Goal: Transaction & Acquisition: Purchase product/service

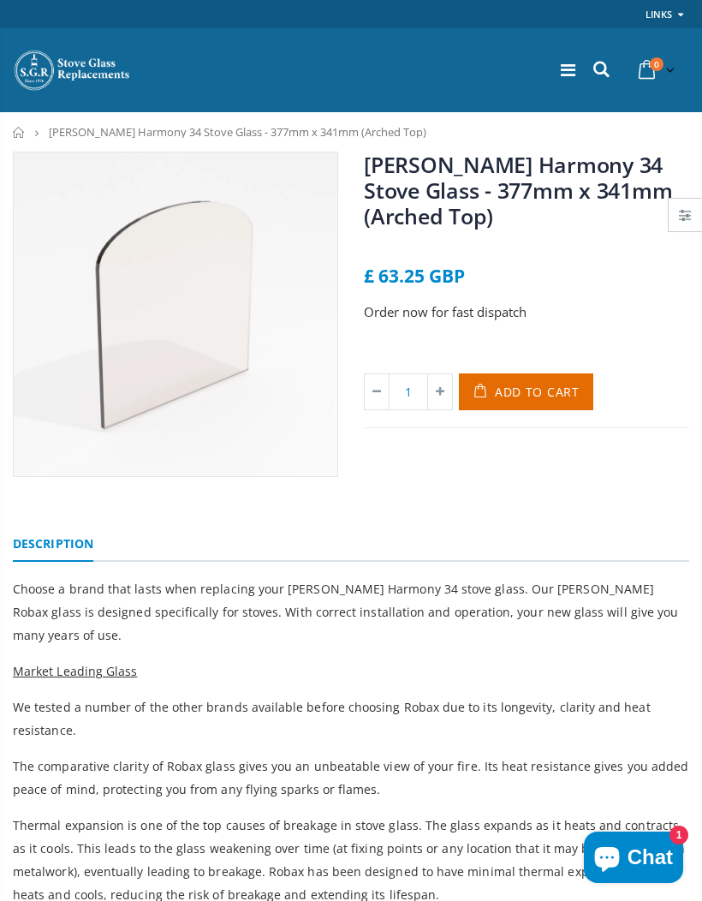
click at [536, 386] on span "Add to Cart" at bounding box center [537, 392] width 85 height 16
click at [562, 71] on icon at bounding box center [568, 70] width 15 height 17
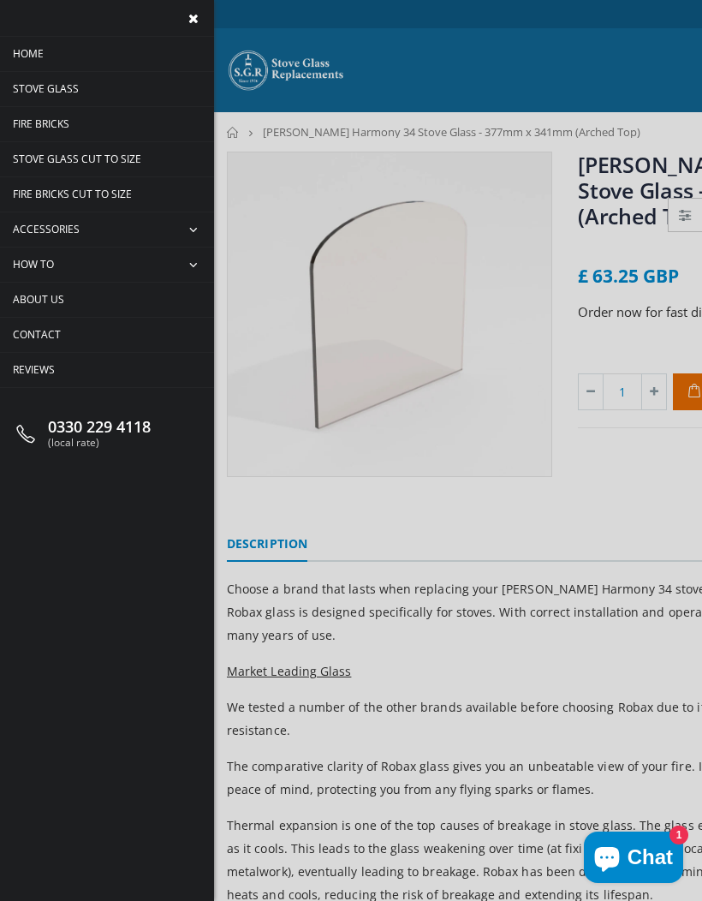
click at [52, 223] on span "Accessories" at bounding box center [46, 229] width 67 height 15
click at [194, 227] on span "collapse" at bounding box center [195, 229] width 37 height 34
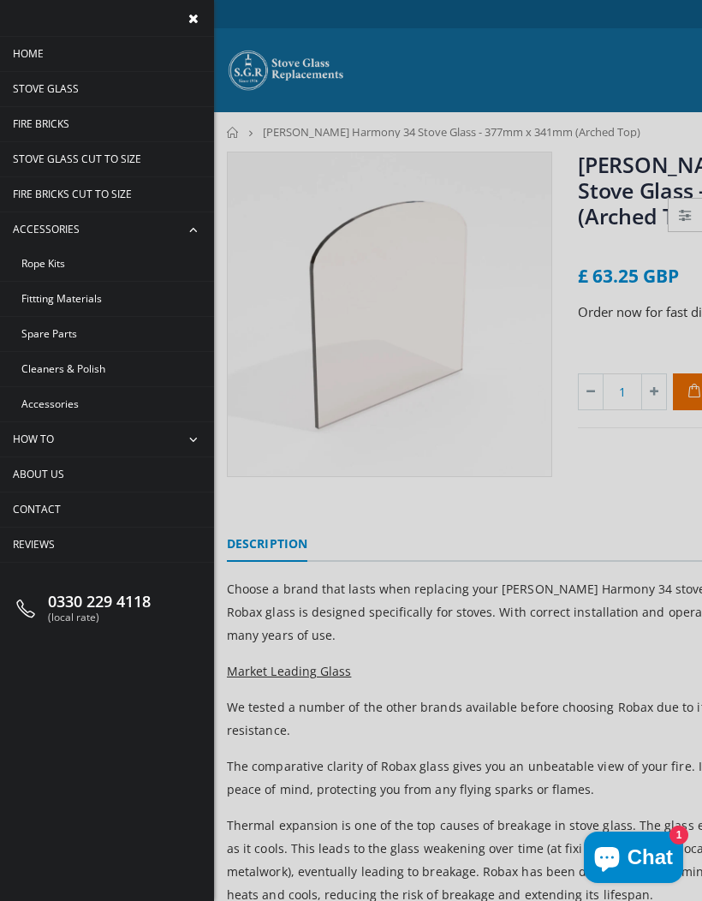
click at [42, 265] on span "Rope Kits" at bounding box center [43, 263] width 44 height 15
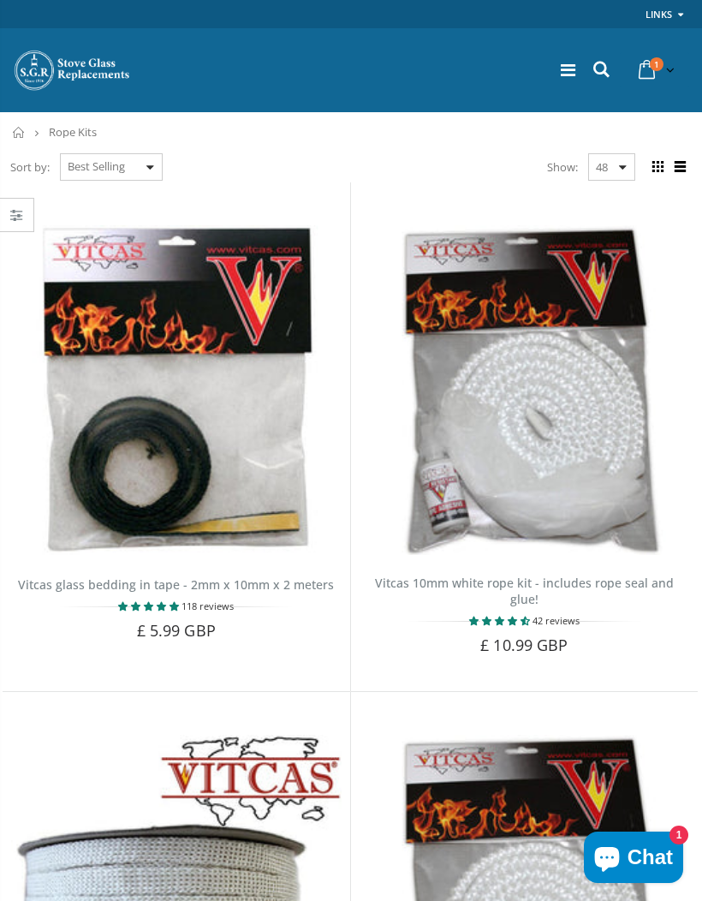
click at [109, 164] on select "Featured Best Selling Name, A-Z Name, Z-A Price, low to high Price, high to low…" at bounding box center [111, 166] width 103 height 27
select select "title-ascending"
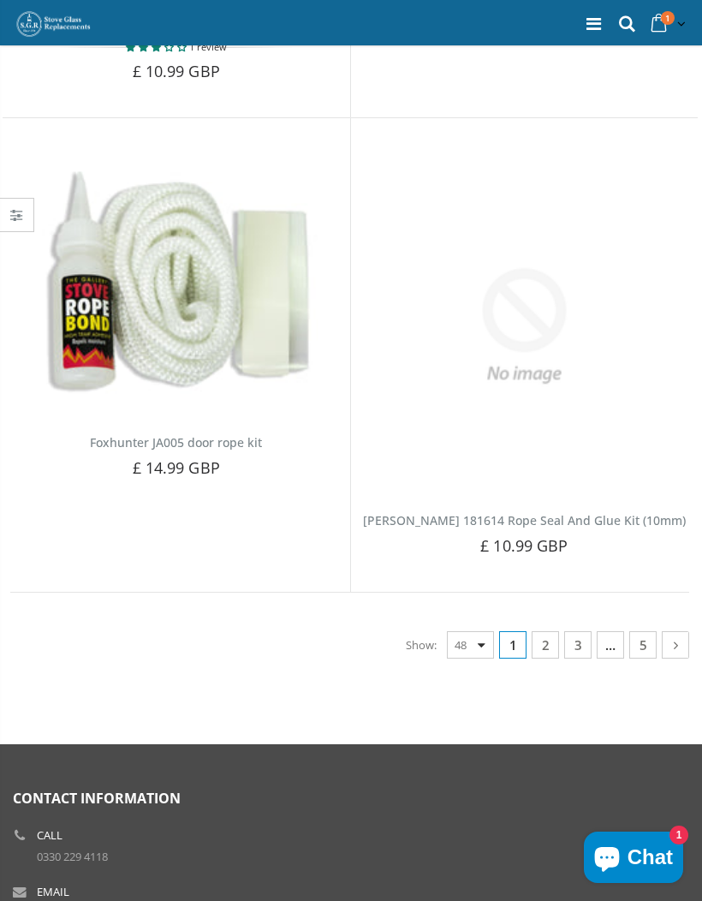
scroll to position [10758, 0]
click at [670, 636] on icon at bounding box center [676, 644] width 18 height 17
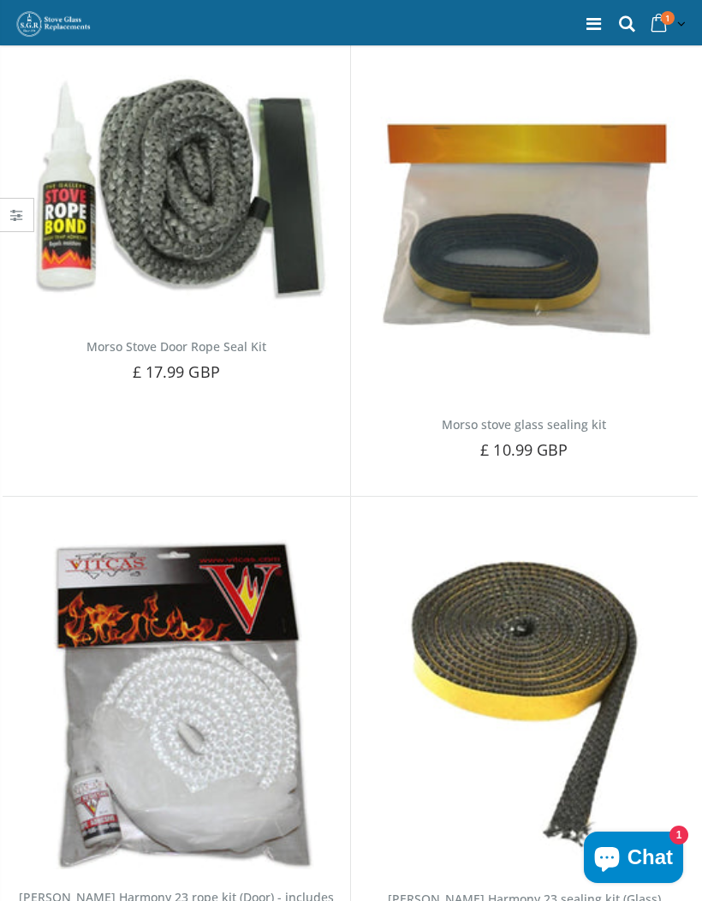
scroll to position [6041, 0]
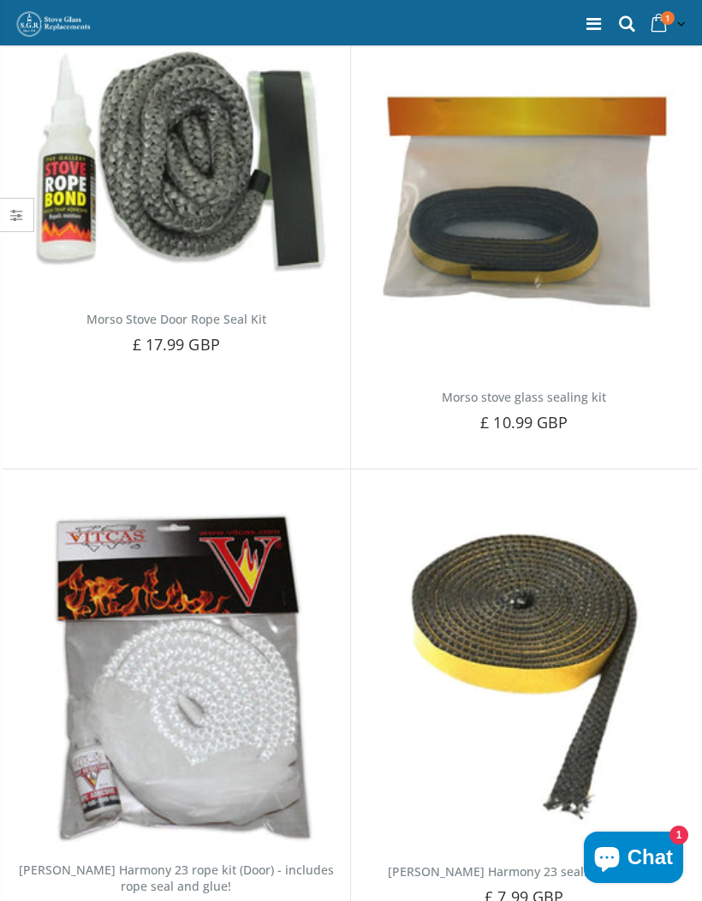
click at [624, 682] on img at bounding box center [525, 677] width 331 height 331
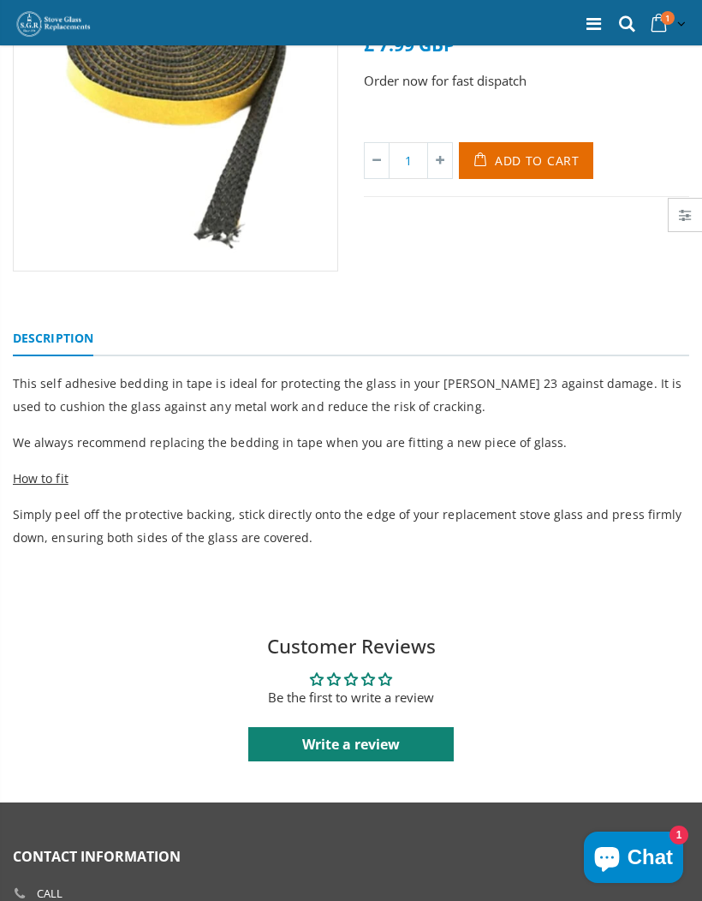
scroll to position [211, 0]
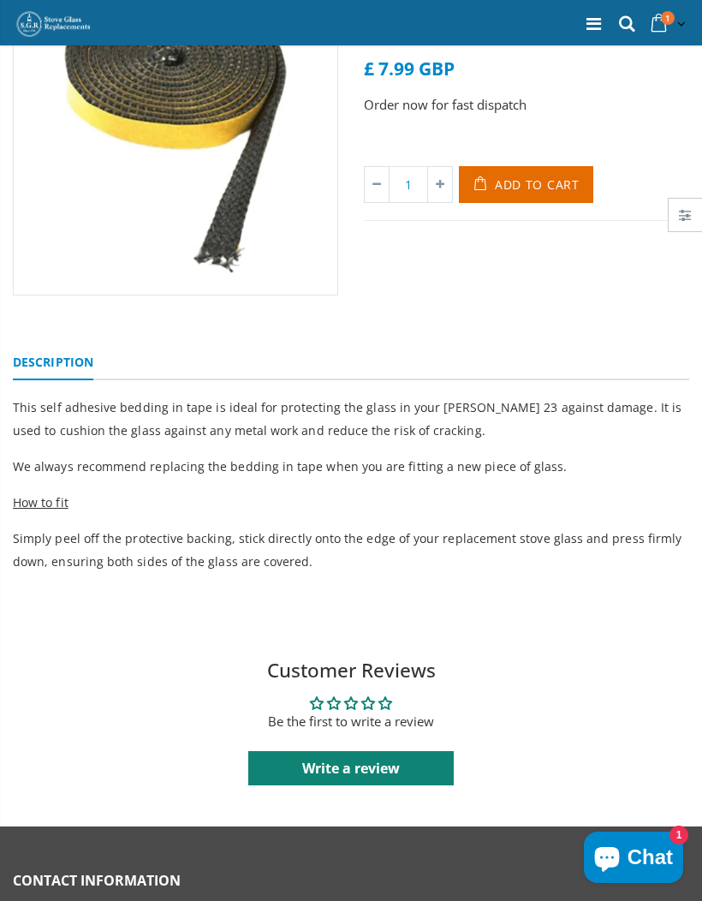
click at [640, 647] on div "Customer Reviews Be the first to write a review 0 0 0 0 0 See all reviews Write…" at bounding box center [351, 732] width 702 height 191
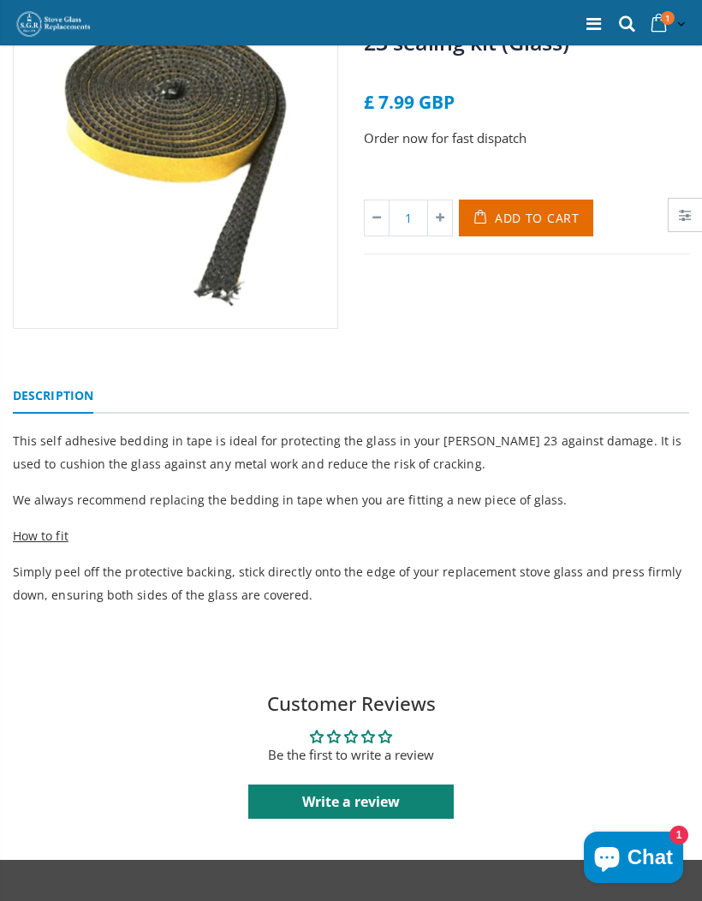
scroll to position [0, 0]
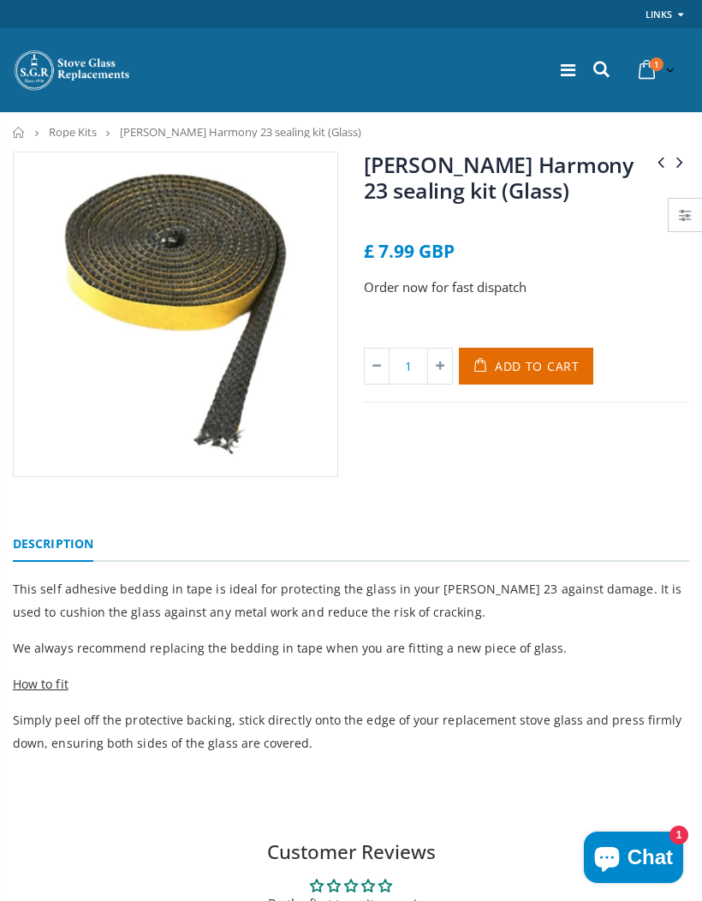
click at [636, 583] on p "This self adhesive bedding in tape is ideal for protecting the glass in your [P…" at bounding box center [351, 600] width 677 height 46
click at [659, 861] on span "Chat" at bounding box center [650, 858] width 45 height 26
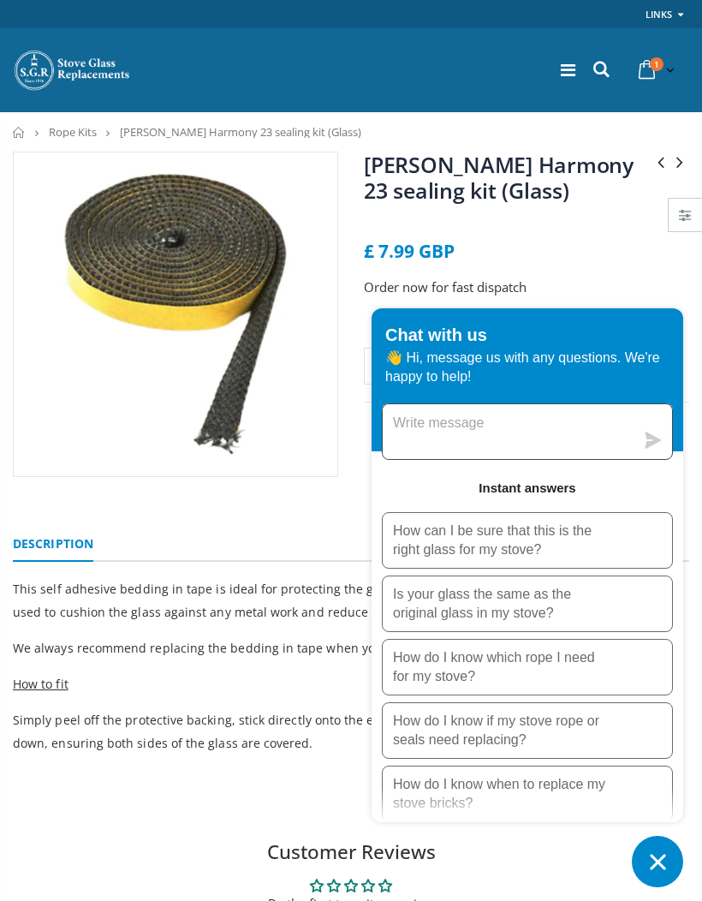
click at [444, 418] on textarea "Message us" at bounding box center [509, 431] width 252 height 55
click at [505, 421] on textarea "I’m looking for a glass and door rope" at bounding box center [509, 431] width 252 height 55
click at [632, 421] on textarea "I’m looking for glass and door rope" at bounding box center [509, 431] width 252 height 55
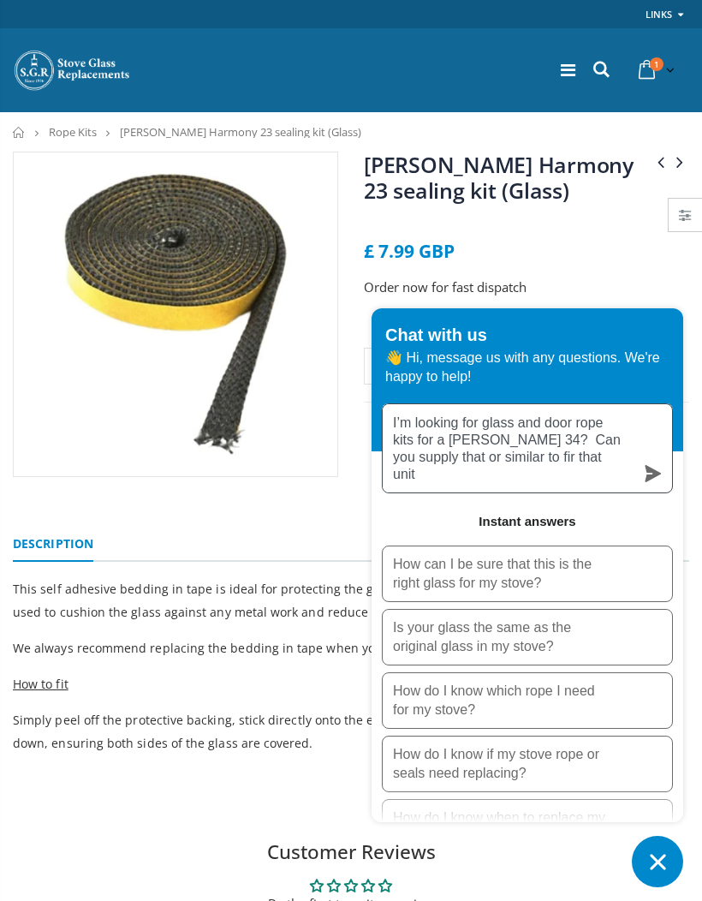
click at [567, 441] on textarea "I’m looking for glass and door rope kits for a [PERSON_NAME] 34? Can you supply…" at bounding box center [509, 448] width 252 height 88
click at [451, 480] on textarea "I’m looking for glass and door rope kits for a [PERSON_NAME] 34. Can you supply…" at bounding box center [509, 448] width 252 height 88
type textarea "I’m looking for glass and door rope kits for a Nestor Harmony 34. Can you suppl…"
click at [653, 473] on icon "submit" at bounding box center [654, 473] width 16 height 17
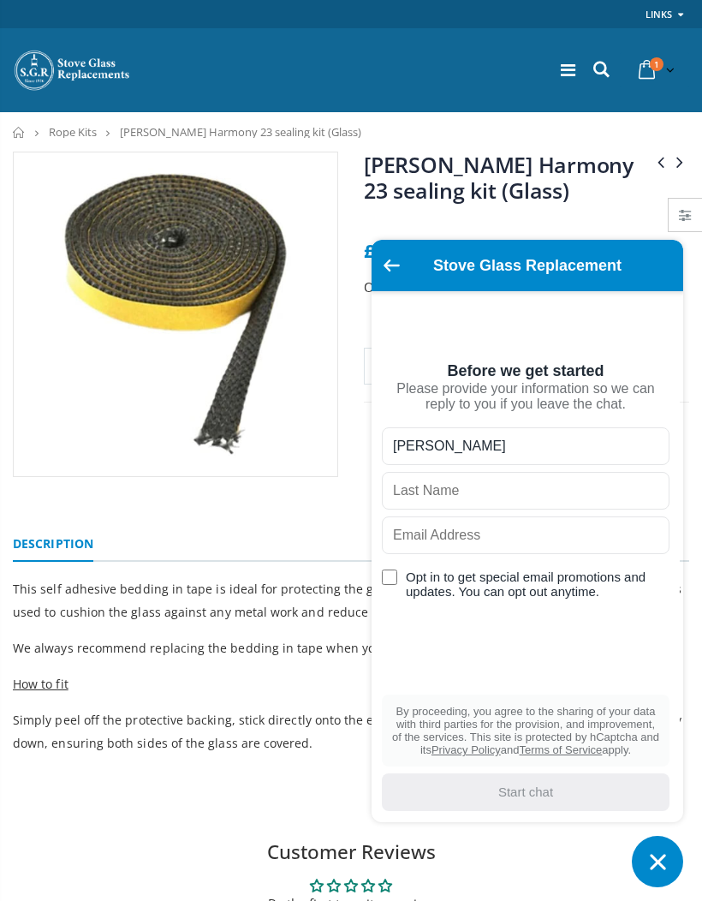
type input "John"
click at [445, 501] on input "text" at bounding box center [526, 491] width 288 height 38
type input "Cloggie"
click at [446, 550] on input "text" at bounding box center [526, 536] width 288 height 38
type input "jcloggie@gmail.com"
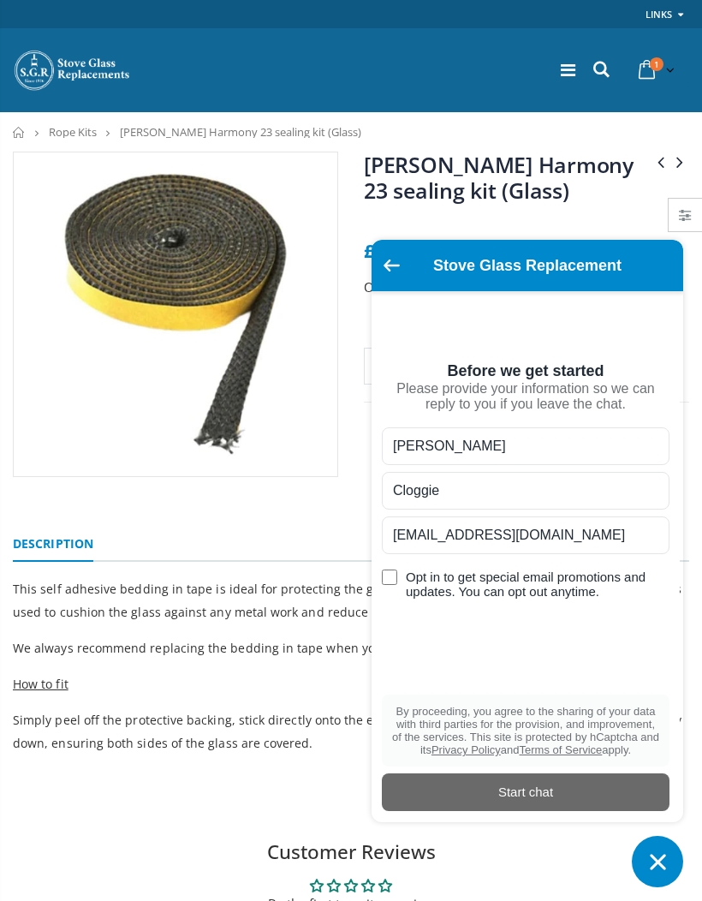
click at [531, 802] on div "submit" at bounding box center [526, 793] width 288 height 38
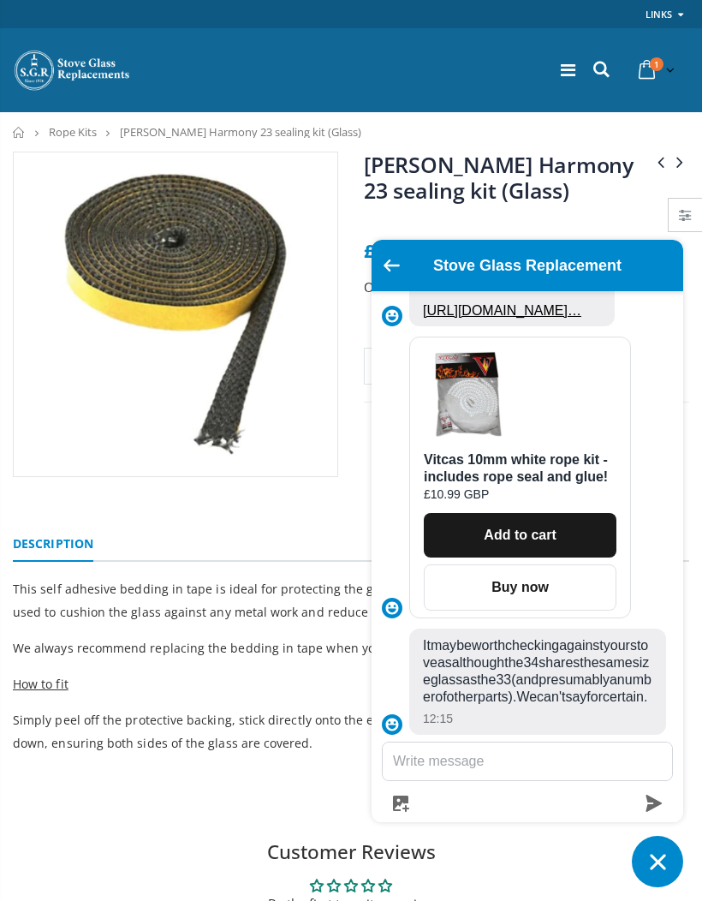
scroll to position [976, 0]
click at [559, 284] on link "https://www.stoveglassreplacement.co.uk/products/v…" at bounding box center [499, 268] width 152 height 32
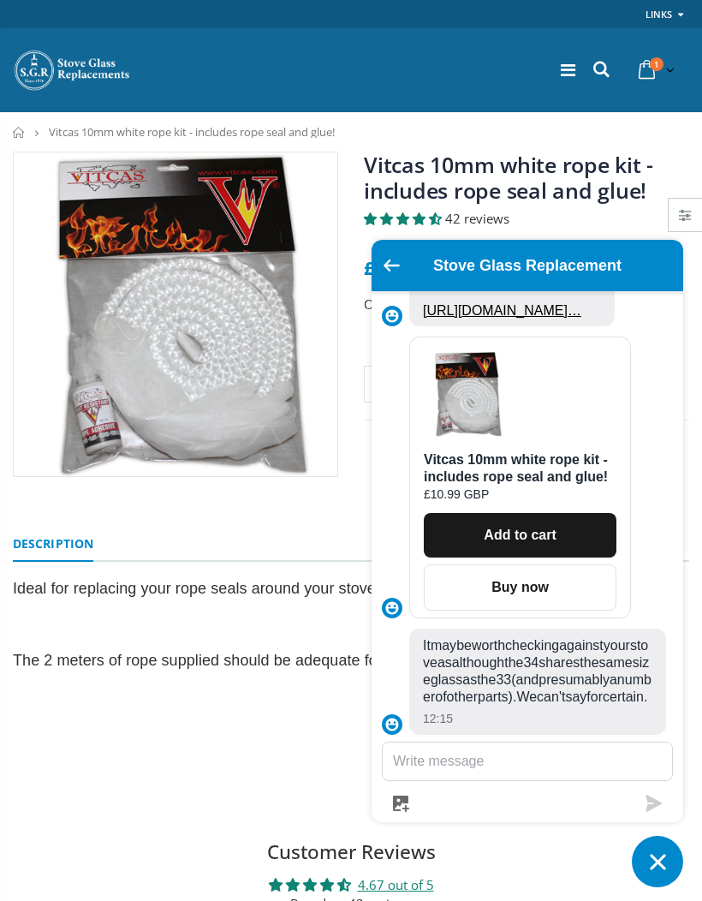
scroll to position [1246, 0]
click at [563, 513] on button "Add to cart" at bounding box center [520, 535] width 193 height 45
click at [567, 318] on link "[URL][DOMAIN_NAME]…" at bounding box center [502, 310] width 158 height 15
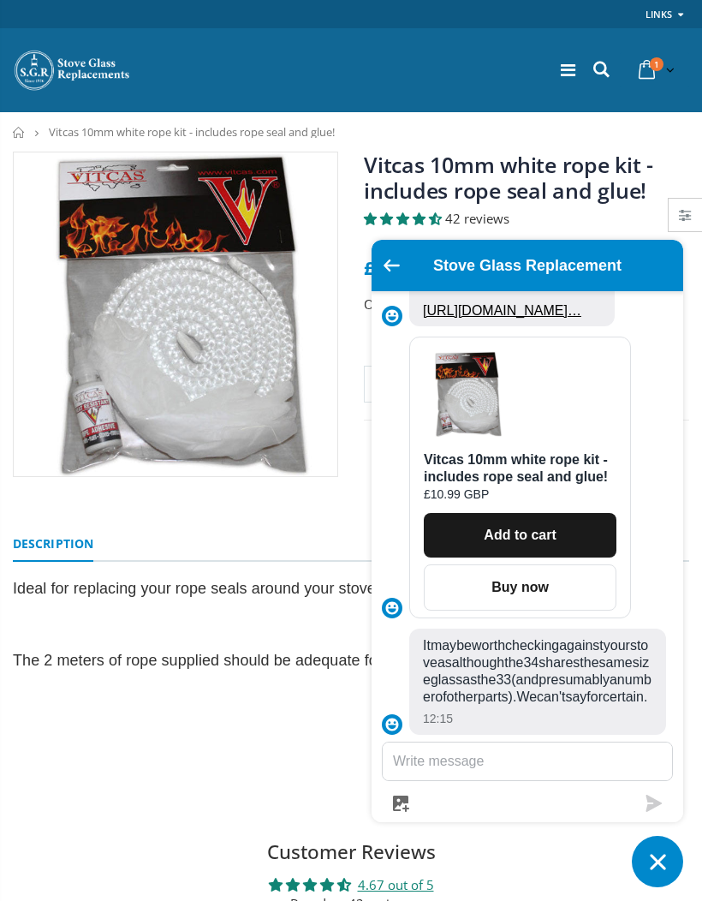
click at [563, 284] on link "[URL][DOMAIN_NAME]…" at bounding box center [499, 268] width 152 height 32
click at [568, 318] on link "[URL][DOMAIN_NAME]…" at bounding box center [502, 310] width 158 height 15
click at [517, 761] on textarea "Message us" at bounding box center [528, 762] width 290 height 38
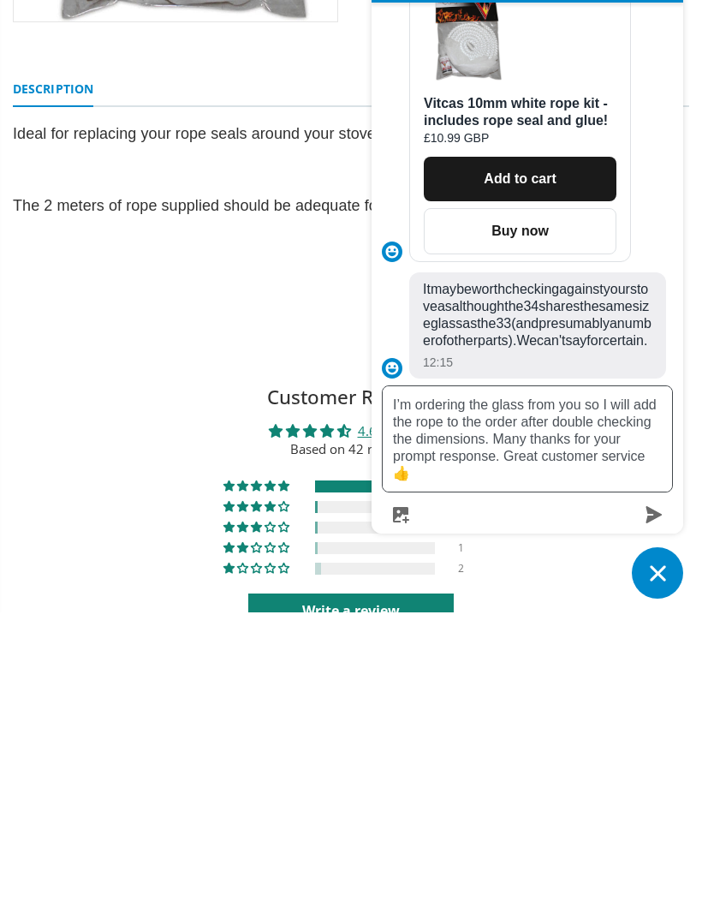
type textarea "I’m ordering the glass from you so I will add the rope to the order after doubl…"
click at [650, 795] on icon "submit" at bounding box center [655, 803] width 16 height 17
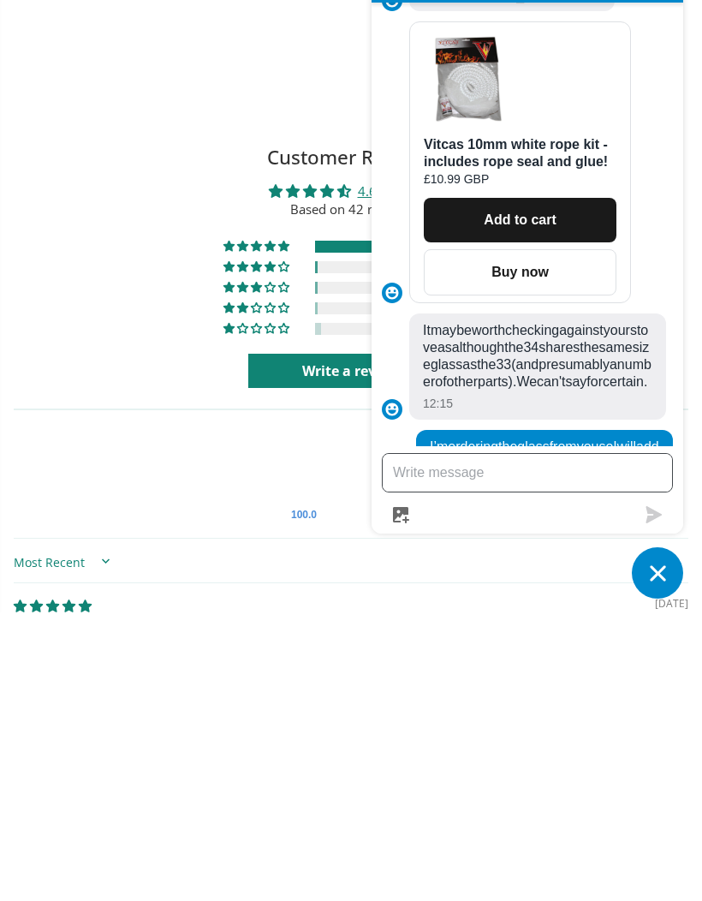
scroll to position [934, 0]
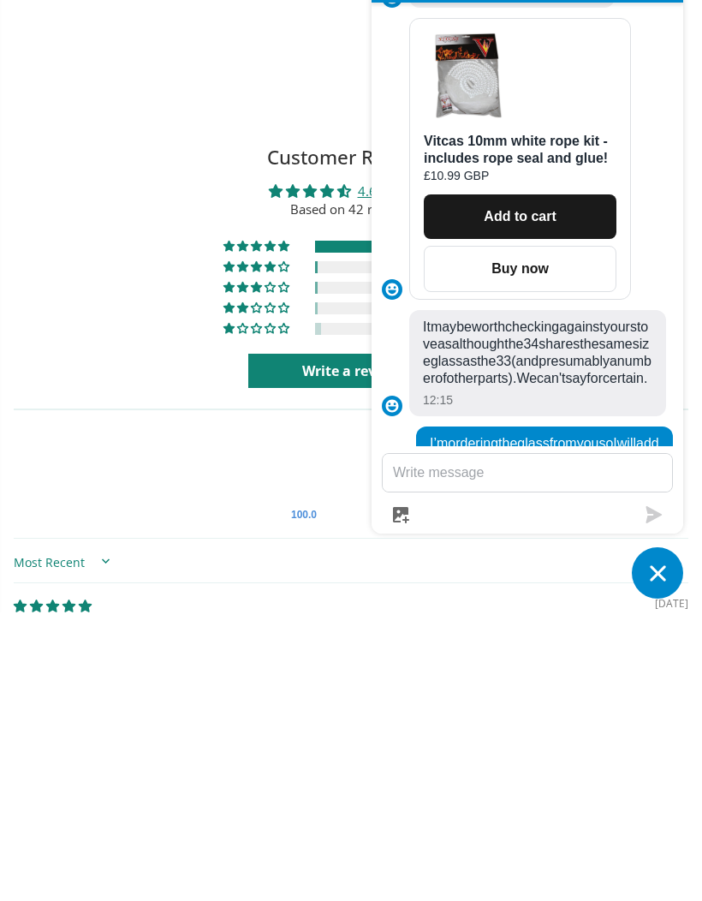
click at [557, 254] on link "https://www.stoveglassreplacement.co.uk/products/v…" at bounding box center [499, 238] width 152 height 32
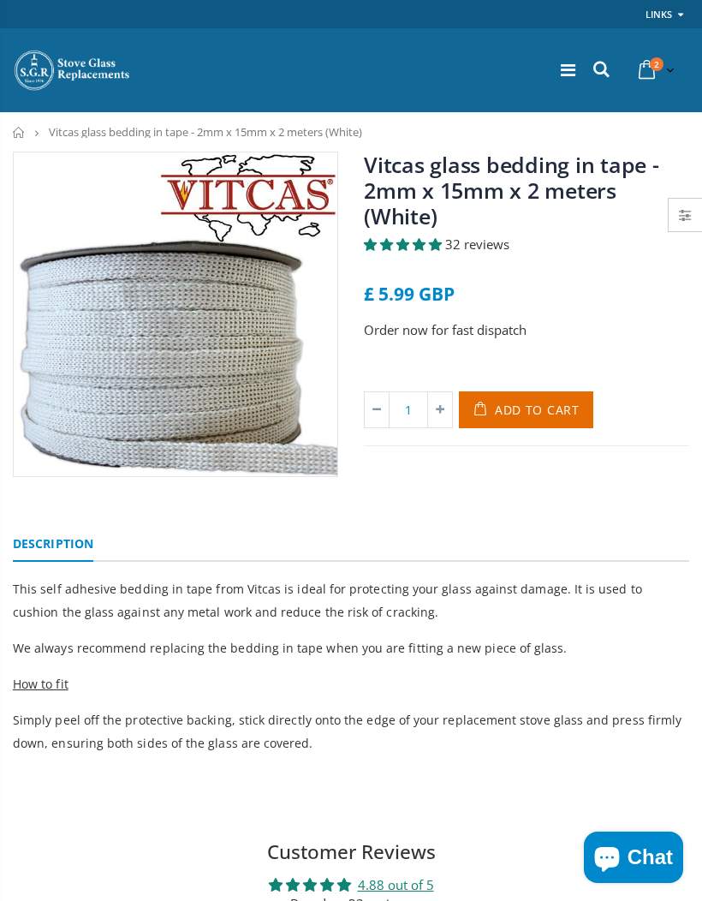
click at [548, 411] on span "Add to Cart" at bounding box center [537, 410] width 85 height 16
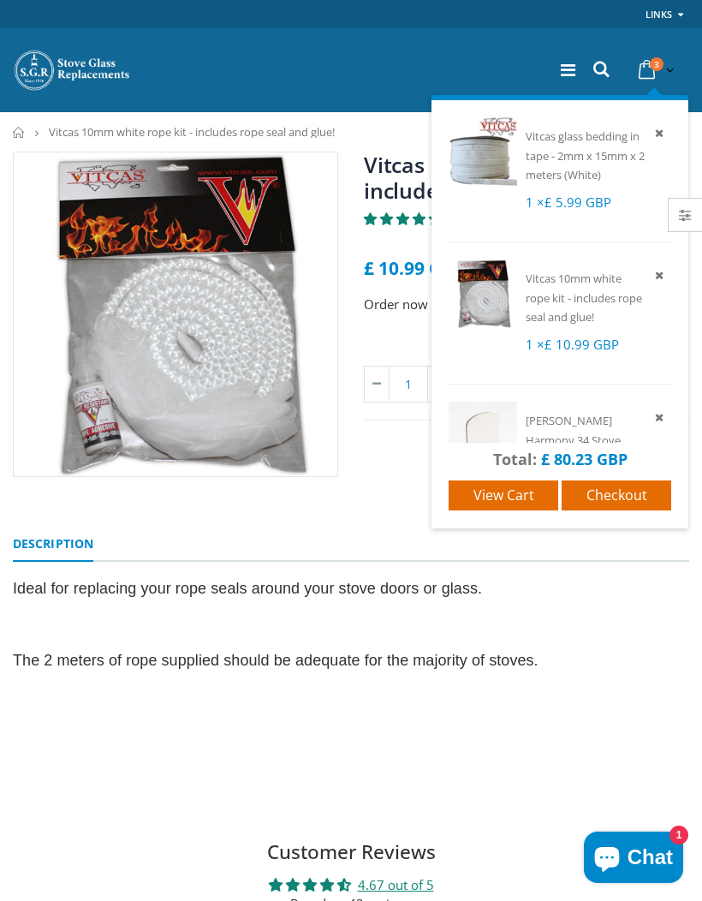
click at [590, 150] on span "Vitcas glass bedding in tape - 2mm x 15mm x 2 meters (White)" at bounding box center [585, 156] width 119 height 54
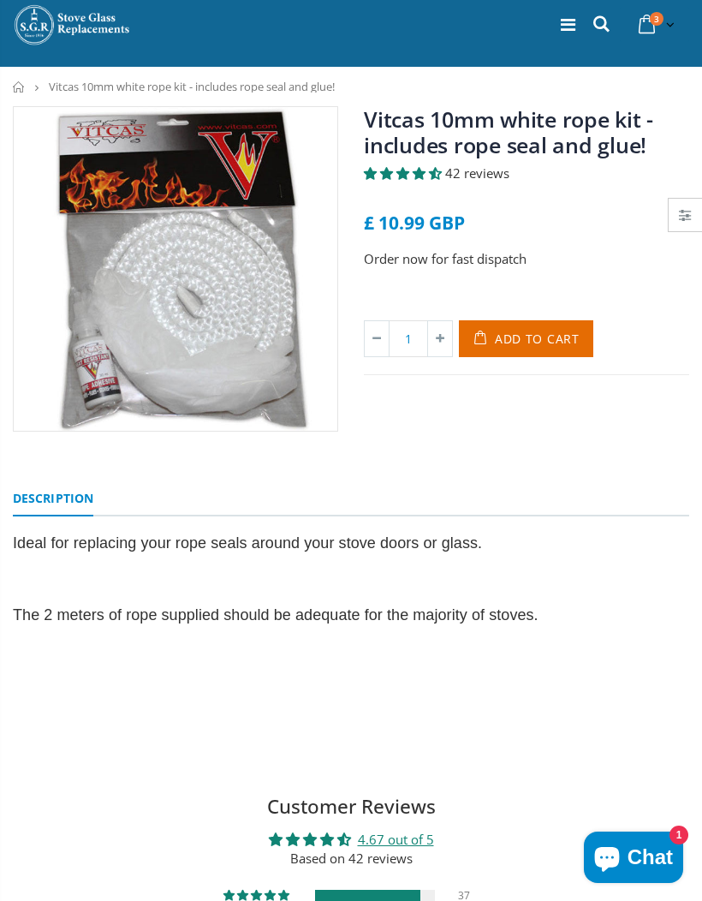
scroll to position [33, 0]
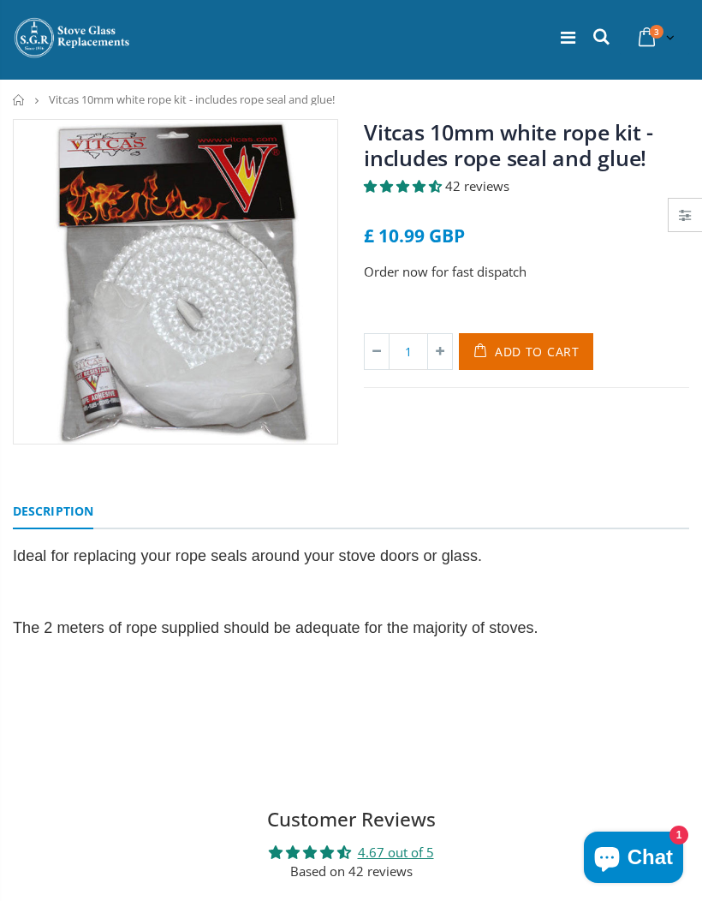
click at [613, 649] on div "Ideal for replacing your rope seals around your stove doors or glass. The 2 met…" at bounding box center [351, 628] width 677 height 167
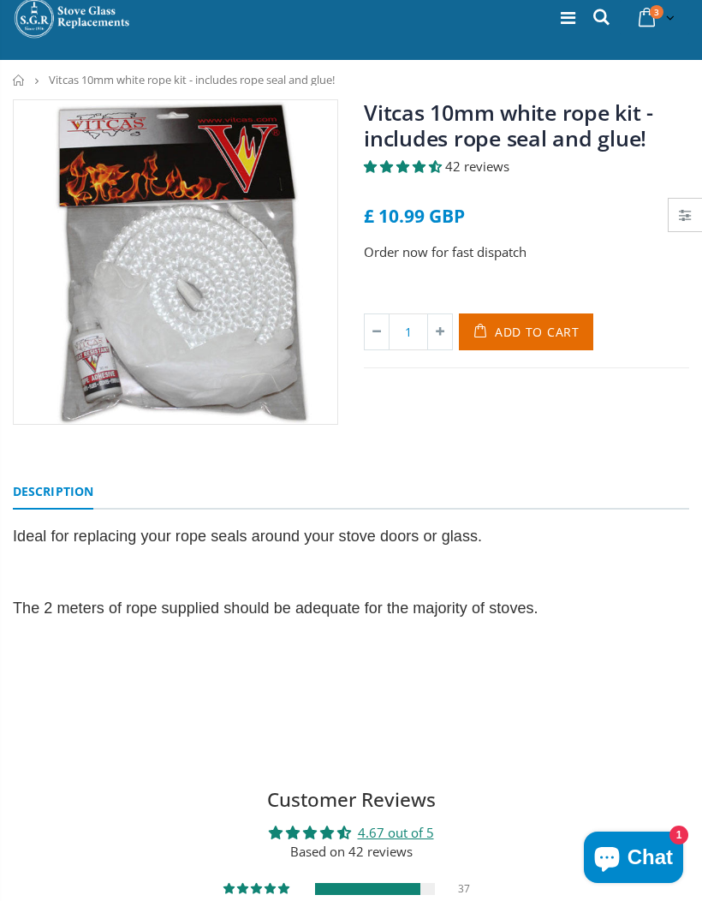
scroll to position [0, 0]
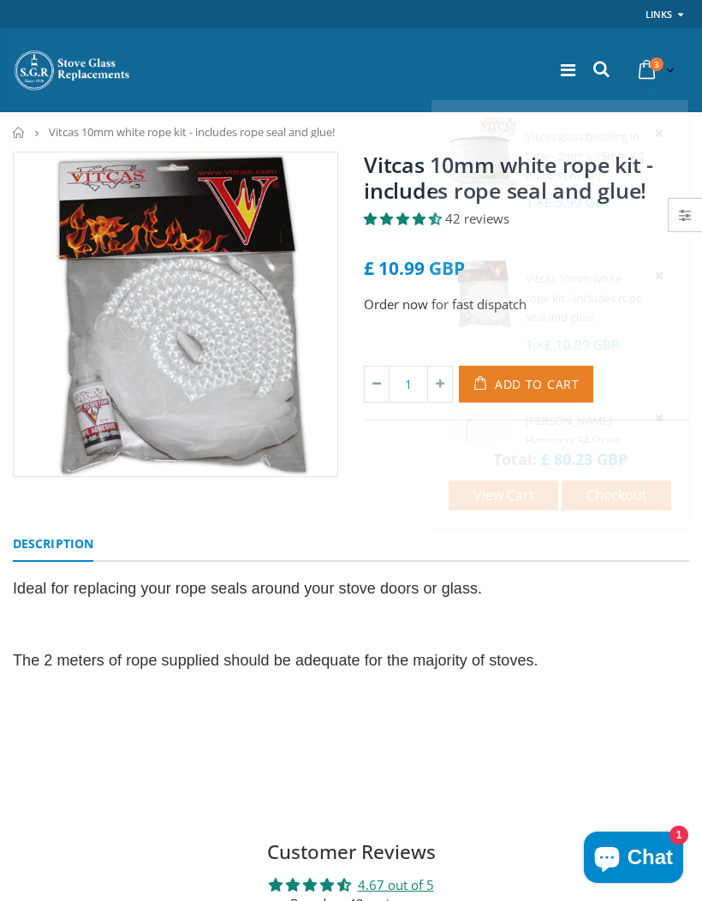
click at [607, 631] on p at bounding box center [351, 624] width 677 height 23
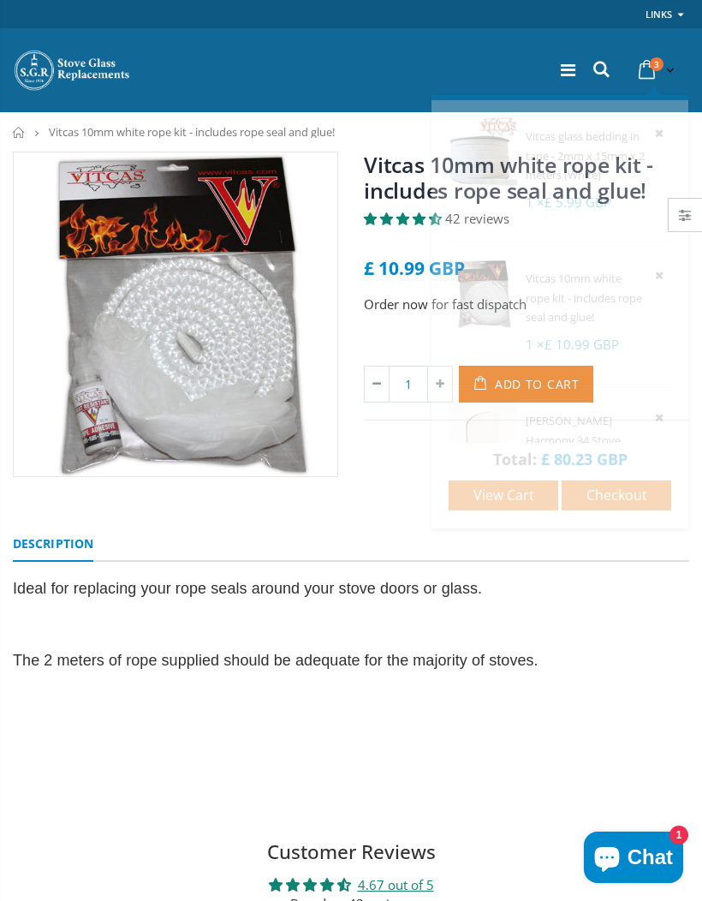
click at [395, 475] on div "Vitcas 10mm white rope kit - includes rope seal and glue! 42 reviews £ 10.99 GB…" at bounding box center [526, 315] width 351 height 326
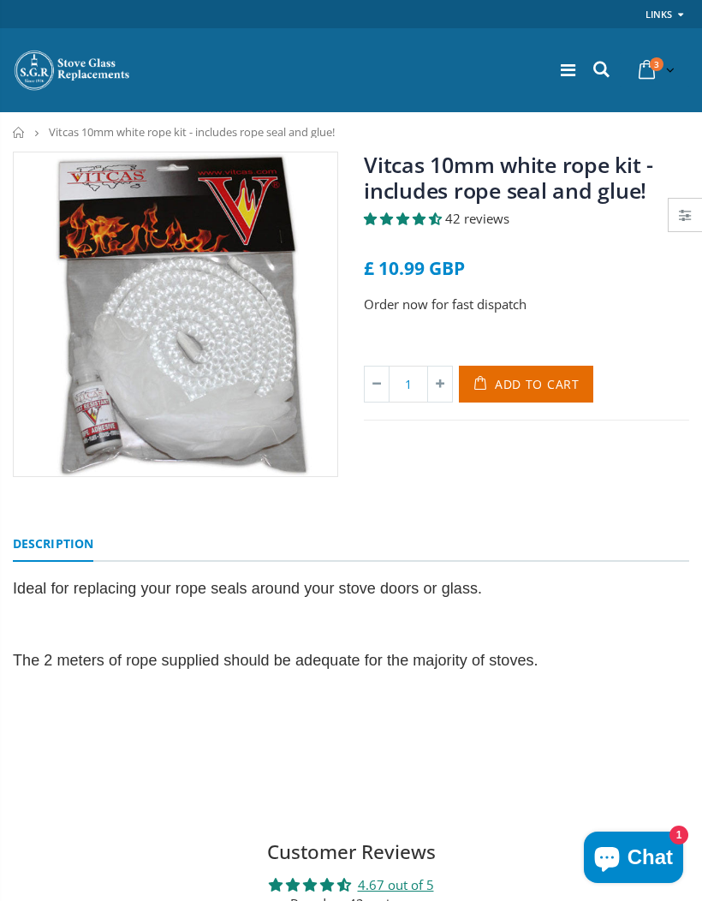
click at [441, 373] on icon at bounding box center [440, 384] width 24 height 35
type input "2"
click at [549, 376] on span "Add to Cart" at bounding box center [537, 384] width 85 height 16
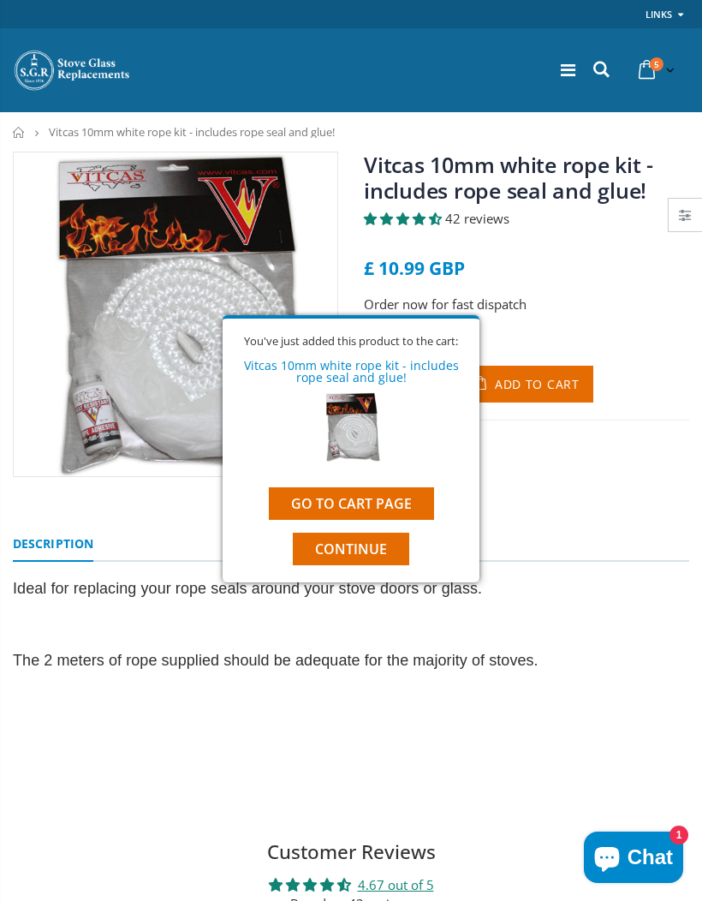
click at [400, 510] on link "Go to cart page" at bounding box center [351, 503] width 165 height 33
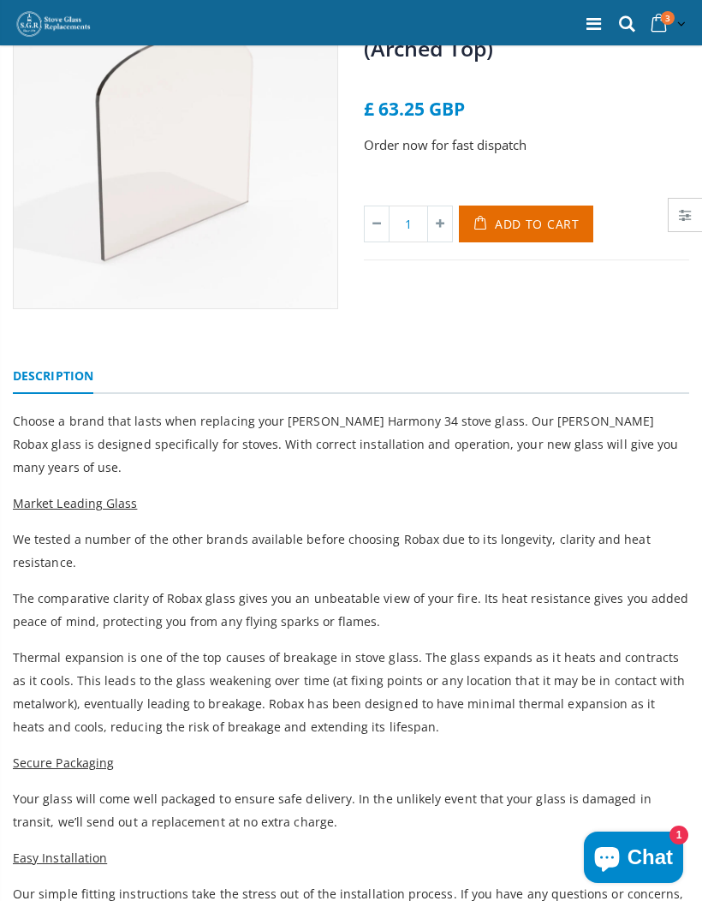
scroll to position [158, 0]
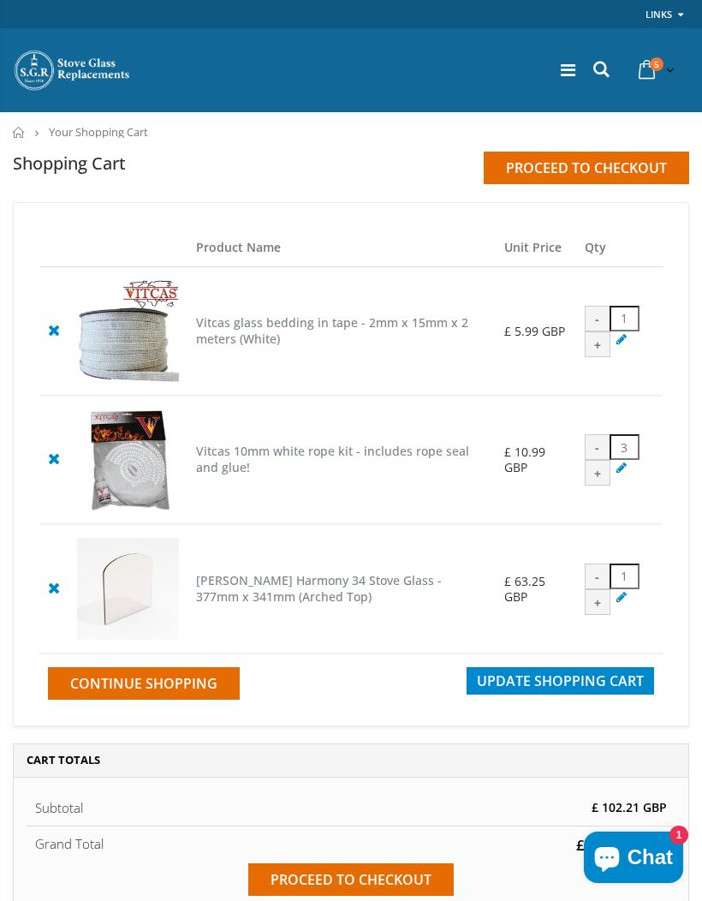
click at [611, 460] on div "-" at bounding box center [598, 447] width 26 height 26
type input "2"
click at [592, 690] on span "Update Shopping Cart" at bounding box center [560, 681] width 167 height 19
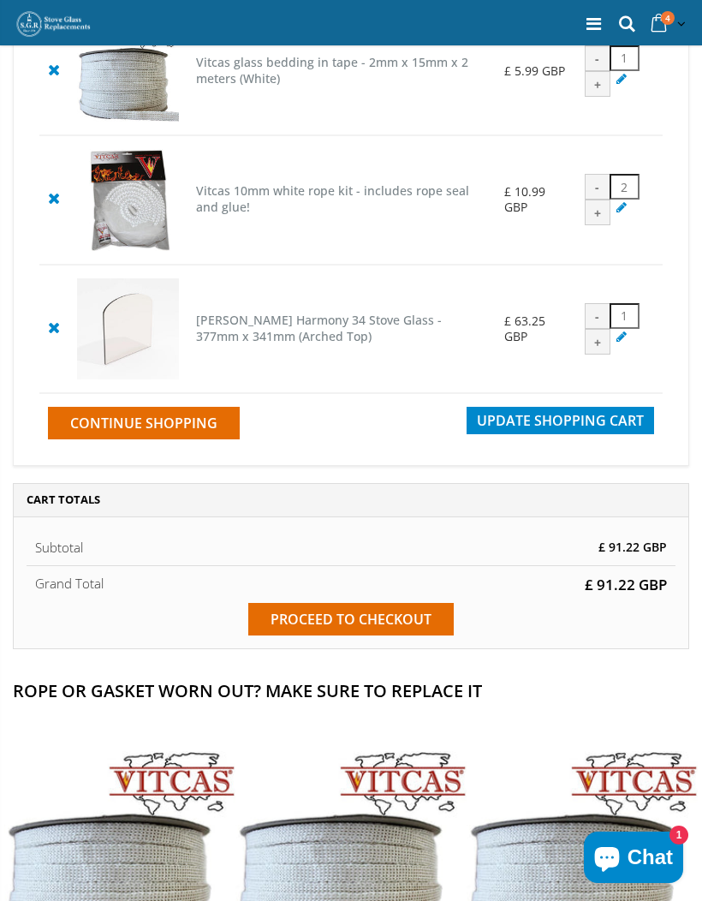
scroll to position [261, 0]
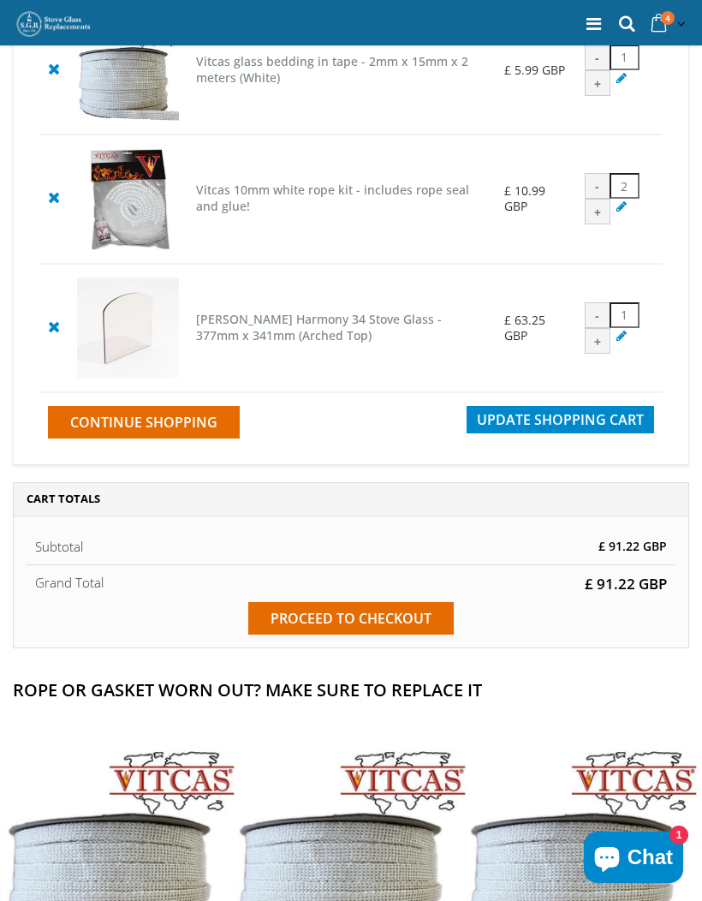
click at [370, 635] on input "Proceed to checkout" at bounding box center [351, 618] width 206 height 33
